Goal: Task Accomplishment & Management: Complete application form

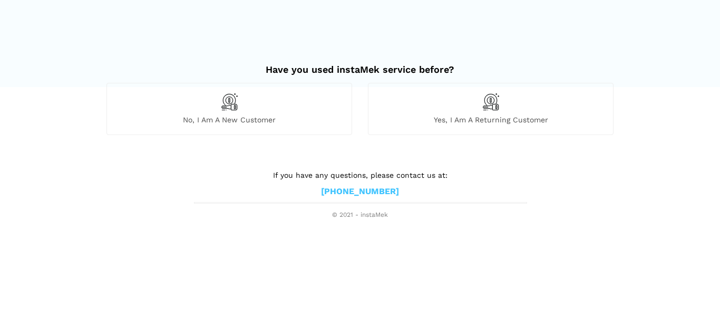
click at [229, 98] on img at bounding box center [229, 102] width 18 height 18
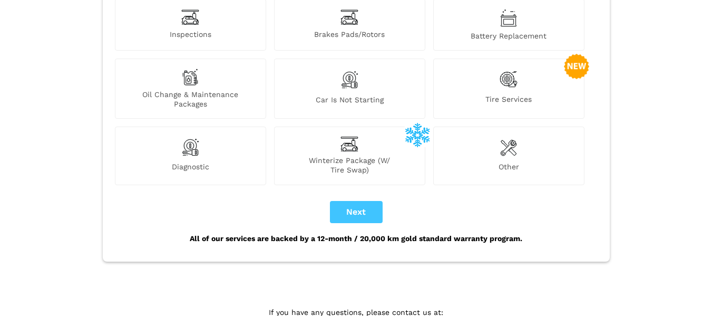
scroll to position [133, 0]
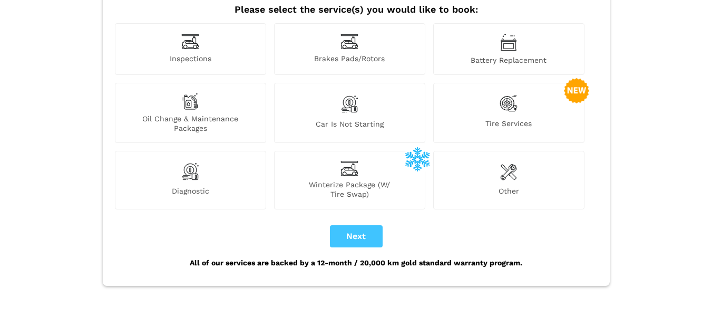
click at [188, 151] on div "Diagnostic" at bounding box center [190, 180] width 151 height 58
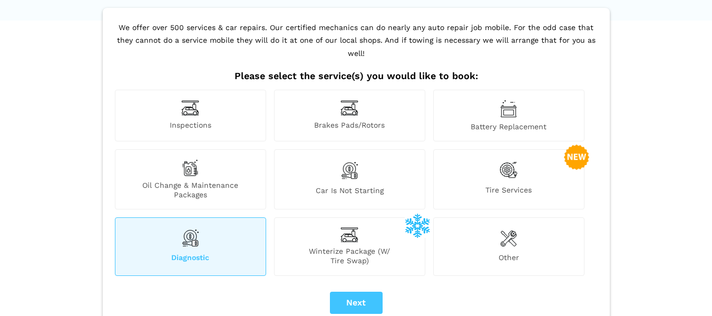
scroll to position [105, 0]
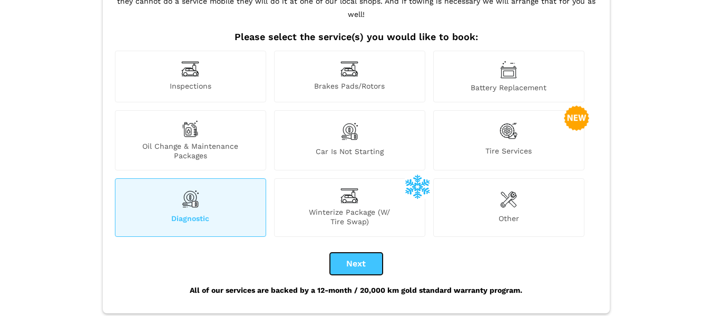
click at [360, 258] on button "Next" at bounding box center [356, 264] width 53 height 22
checkbox input "true"
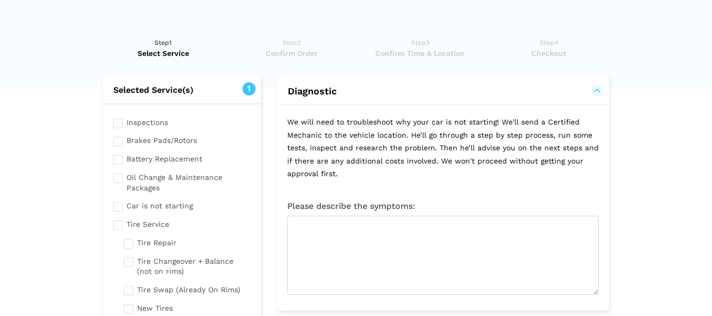
scroll to position [53, 0]
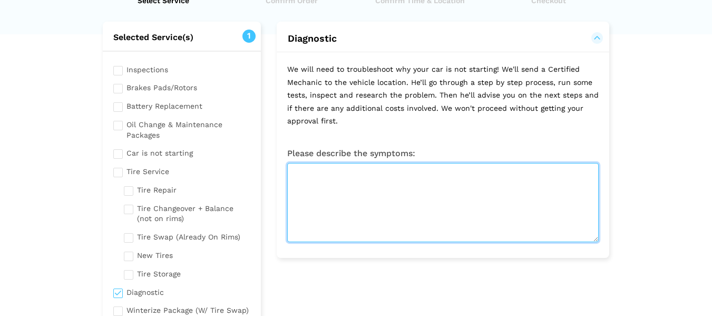
click at [436, 195] on textarea at bounding box center [443, 202] width 312 height 79
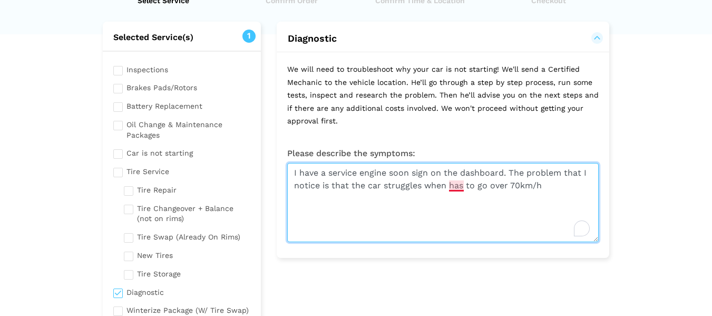
click at [452, 187] on textarea "I have a service engine soon sign on the dashboard. The problem that I notice i…" at bounding box center [443, 202] width 312 height 79
click at [554, 185] on textarea "I have a service engine soon sign on the dashboard. The problem that I notice i…" at bounding box center [443, 202] width 312 height 79
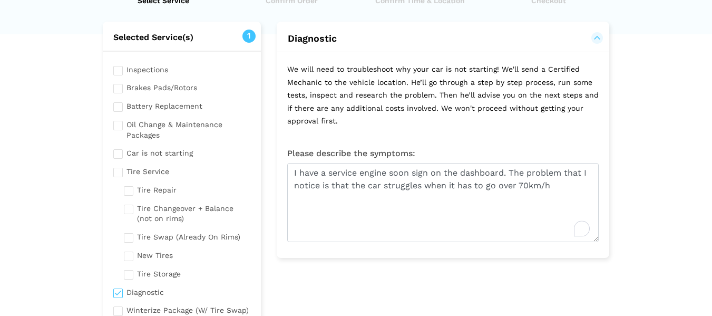
click at [420, 258] on div "Please describe the symptoms: I have a service engine soon sign on the dashboar…" at bounding box center [443, 198] width 333 height 120
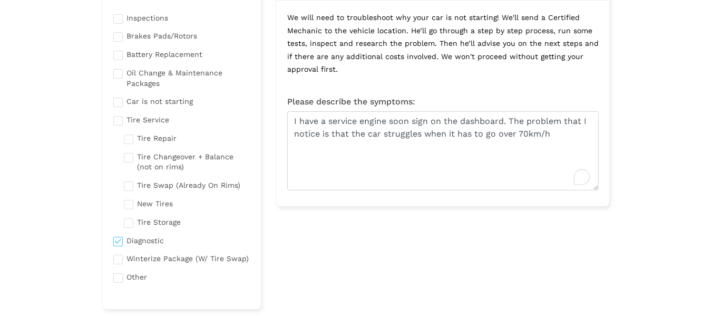
scroll to position [0, 0]
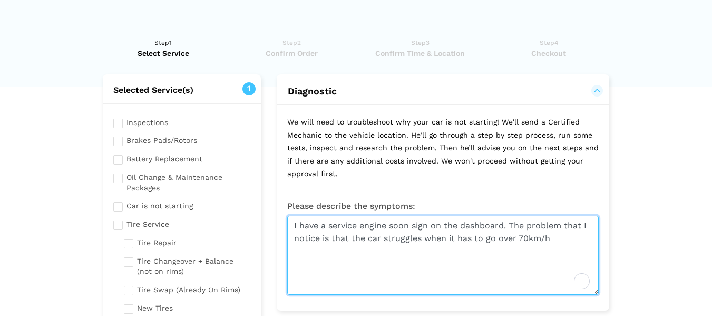
drag, startPoint x: 506, startPoint y: 226, endPoint x: 433, endPoint y: 227, distance: 72.8
click at [433, 227] on textarea "I have a service engine soon sign on the dashboard. The problem that I notice i…" at bounding box center [443, 255] width 312 height 79
click at [416, 226] on textarea "I have a service engine soon sign. The problem that I notice is that the car st…" at bounding box center [443, 255] width 312 height 79
click at [429, 228] on textarea "I have a service engine soon sign. The problem that I notice is that the car st…" at bounding box center [443, 255] width 312 height 79
click at [488, 232] on textarea "I have a service engine soon light. The problem that I notice is that the car s…" at bounding box center [443, 255] width 312 height 79
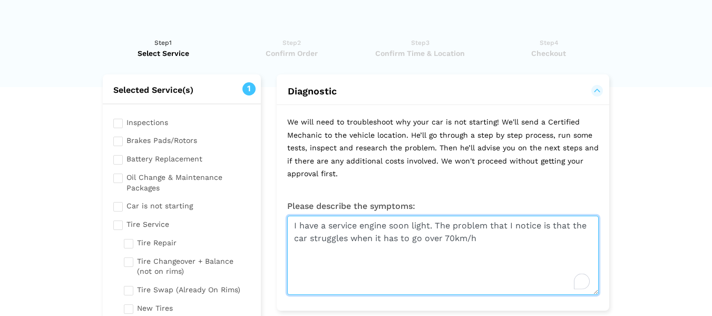
click at [515, 258] on textarea "I have a service engine soon light. The problem that I notice is that the car s…" at bounding box center [443, 255] width 312 height 79
type textarea "I have a service engine soon light. The problem that I notice is that the car s…"
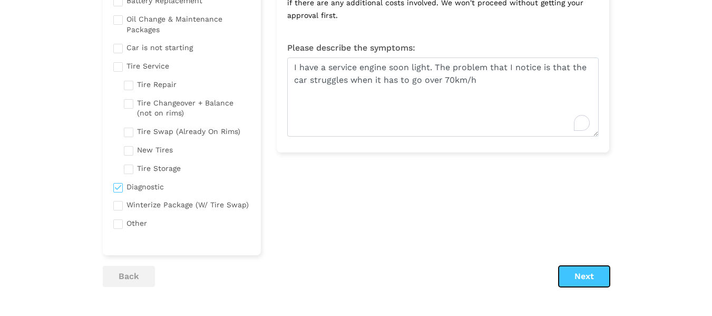
click at [595, 282] on button "Next" at bounding box center [584, 276] width 51 height 21
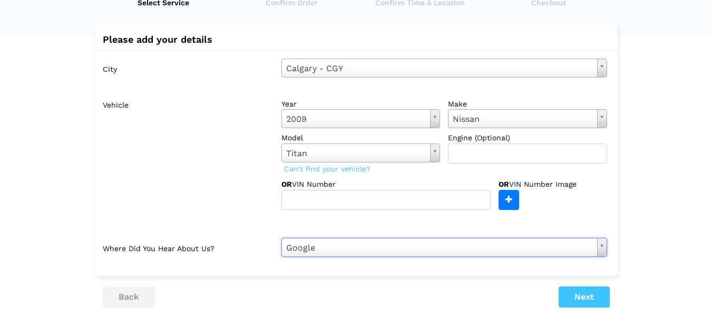
scroll to position [32, 0]
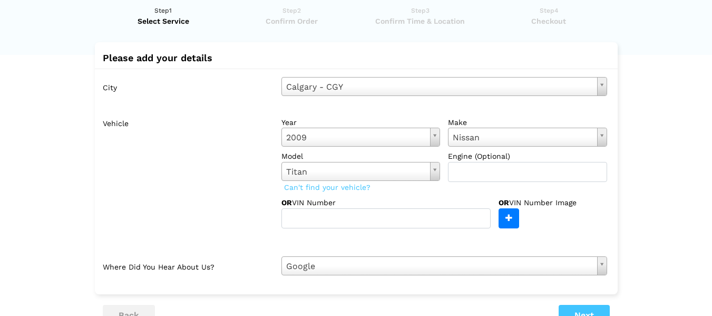
click at [238, 202] on label "Vehicle" at bounding box center [188, 170] width 171 height 115
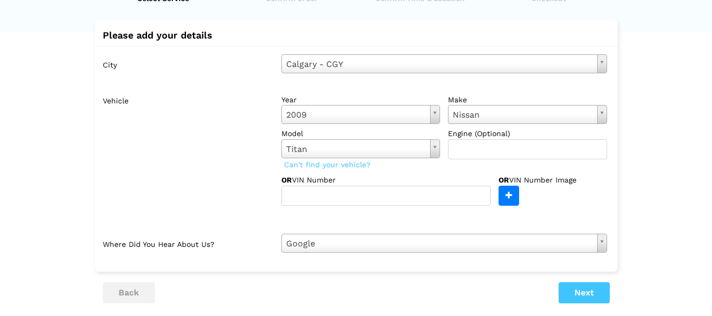
scroll to position [105, 0]
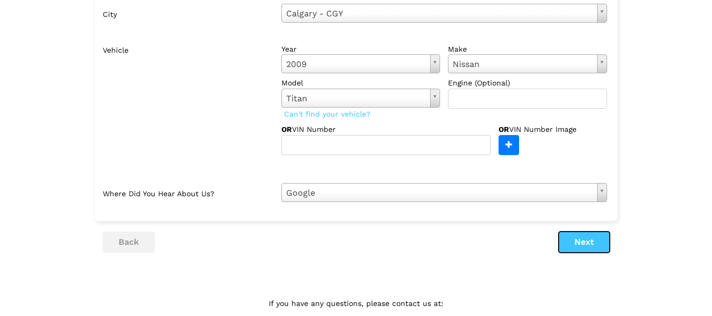
click at [574, 237] on button "Next" at bounding box center [584, 241] width 51 height 21
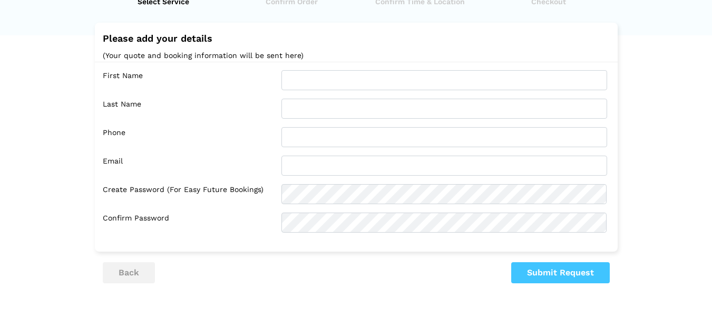
scroll to position [0, 0]
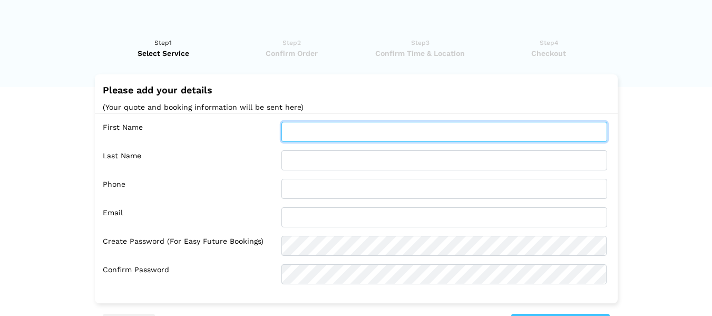
click at [390, 138] on input "text" at bounding box center [445, 132] width 326 height 20
type input "[PERSON_NAME]"
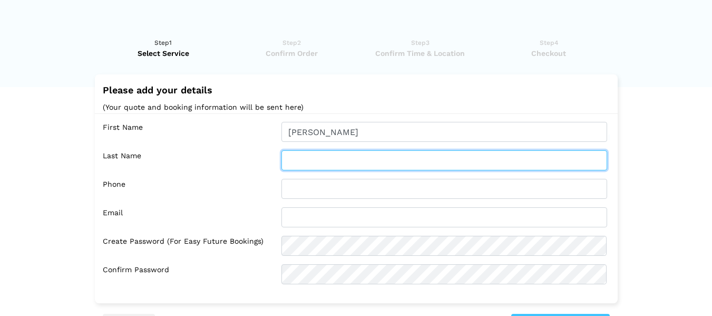
type input "[PERSON_NAME]"
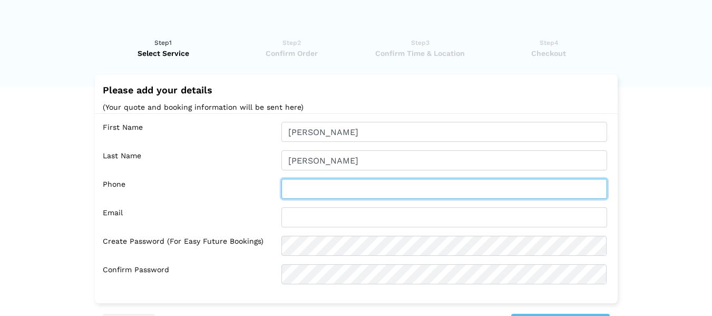
type input "4036339858"
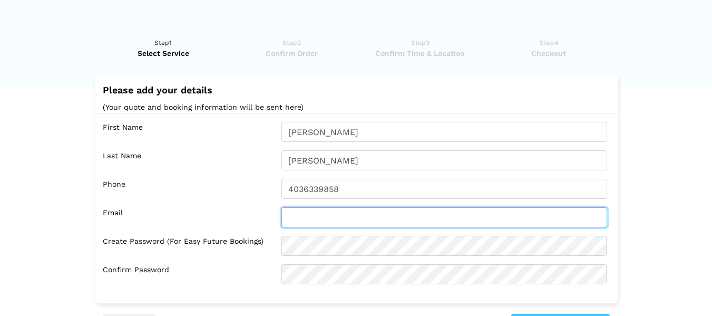
type input "[EMAIL_ADDRESS][DOMAIN_NAME]"
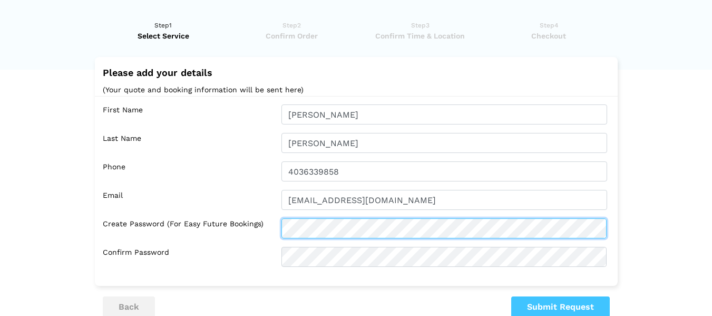
scroll to position [62, 0]
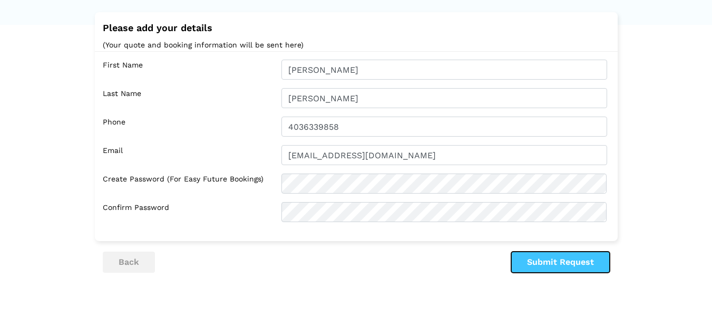
click at [579, 264] on button "Submit Request" at bounding box center [560, 261] width 99 height 21
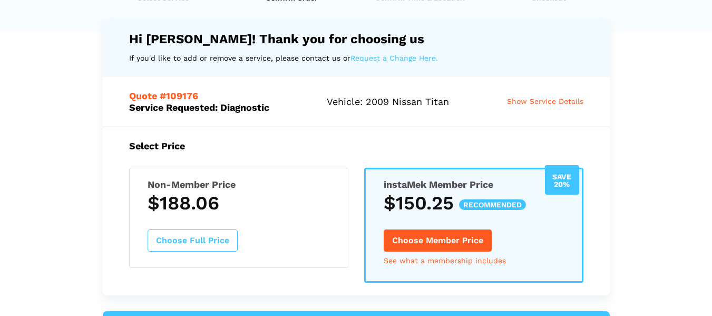
scroll to position [115, 0]
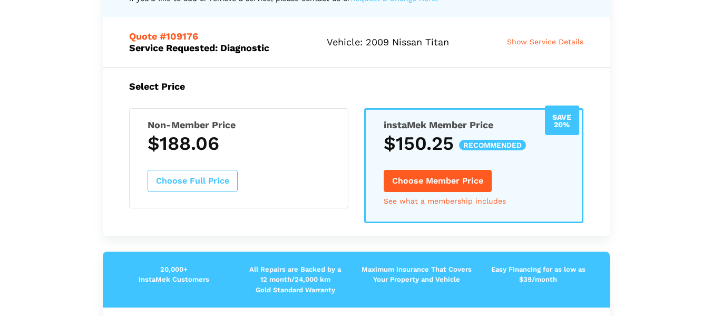
click at [269, 182] on div "Non-Member Price $188.06 Choose Full Price" at bounding box center [238, 158] width 219 height 100
click at [200, 183] on button "Choose Full Price" at bounding box center [193, 181] width 90 height 22
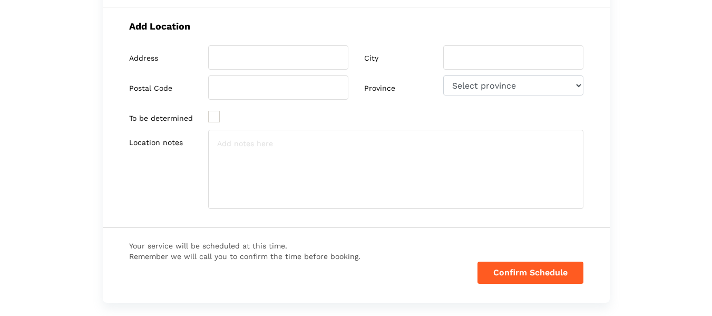
scroll to position [438, 0]
